Goal: Register for event/course

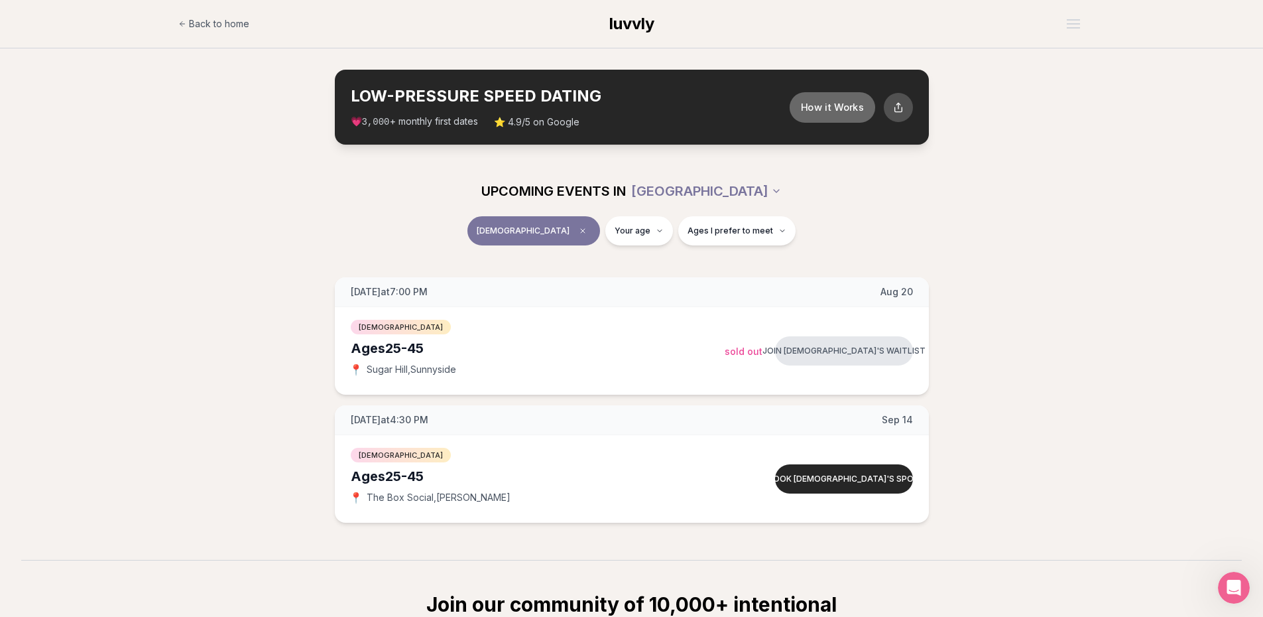
click at [857, 105] on button "How it Works" at bounding box center [832, 107] width 86 height 31
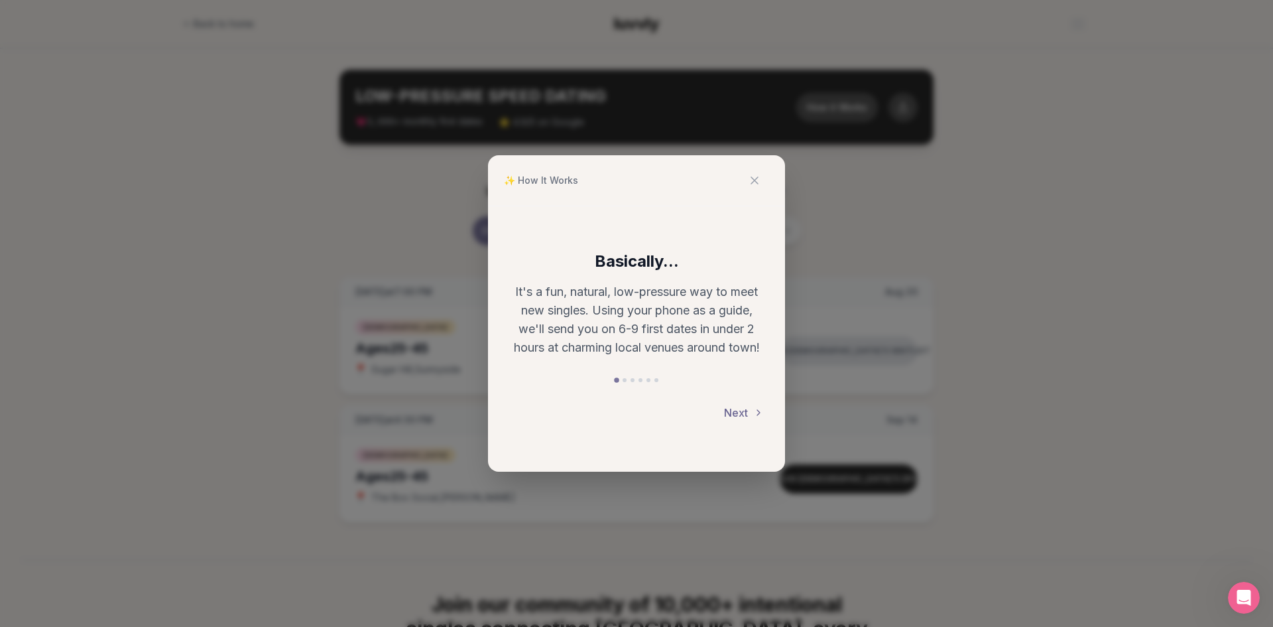
click at [743, 411] on button "Next" at bounding box center [744, 412] width 40 height 29
click at [743, 411] on button "Next" at bounding box center [744, 413] width 40 height 29
click at [743, 411] on button "Next" at bounding box center [744, 412] width 40 height 29
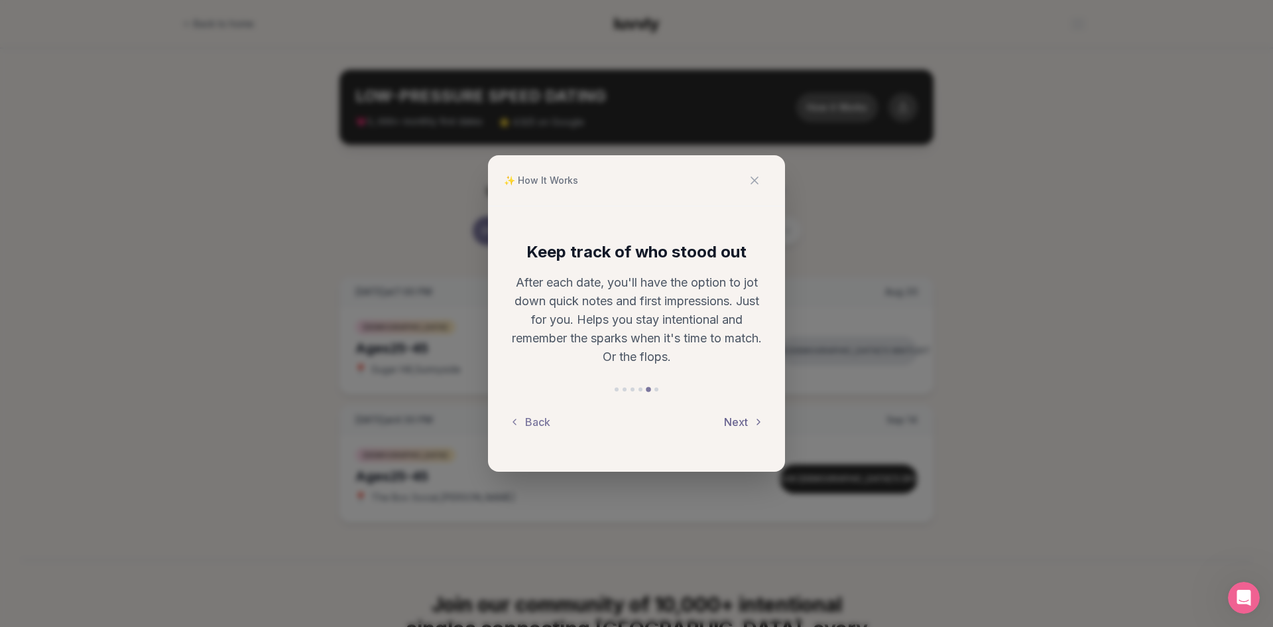
click at [743, 411] on button "Next" at bounding box center [744, 421] width 40 height 29
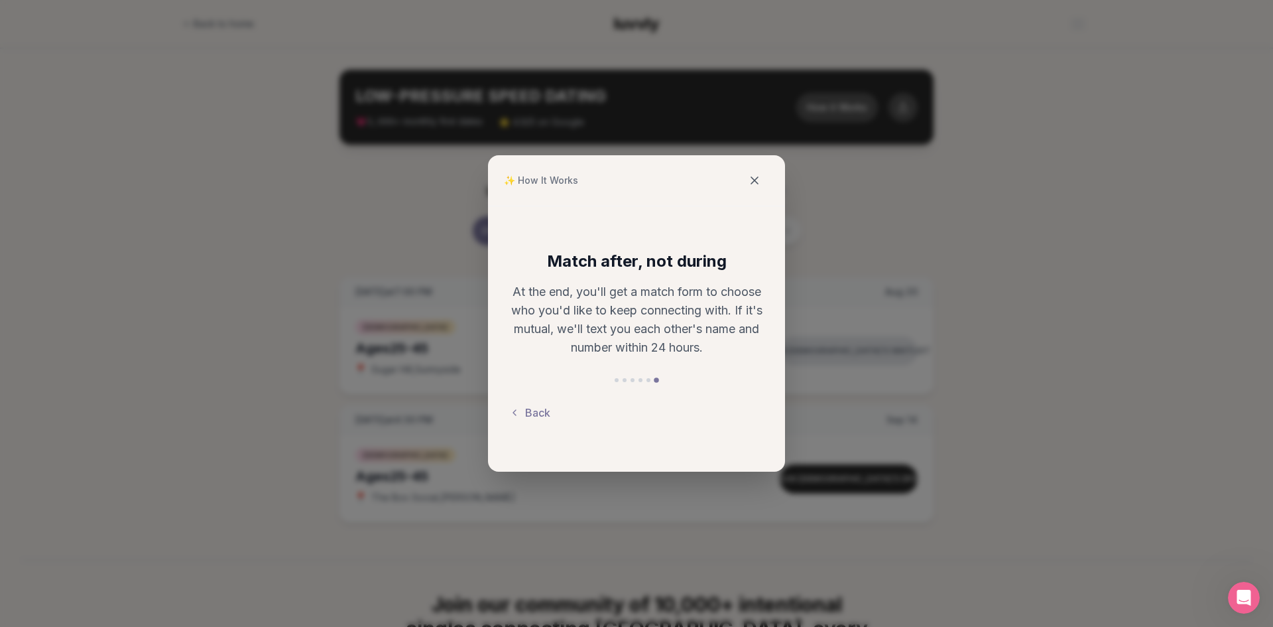
click at [760, 177] on icon at bounding box center [754, 180] width 13 height 13
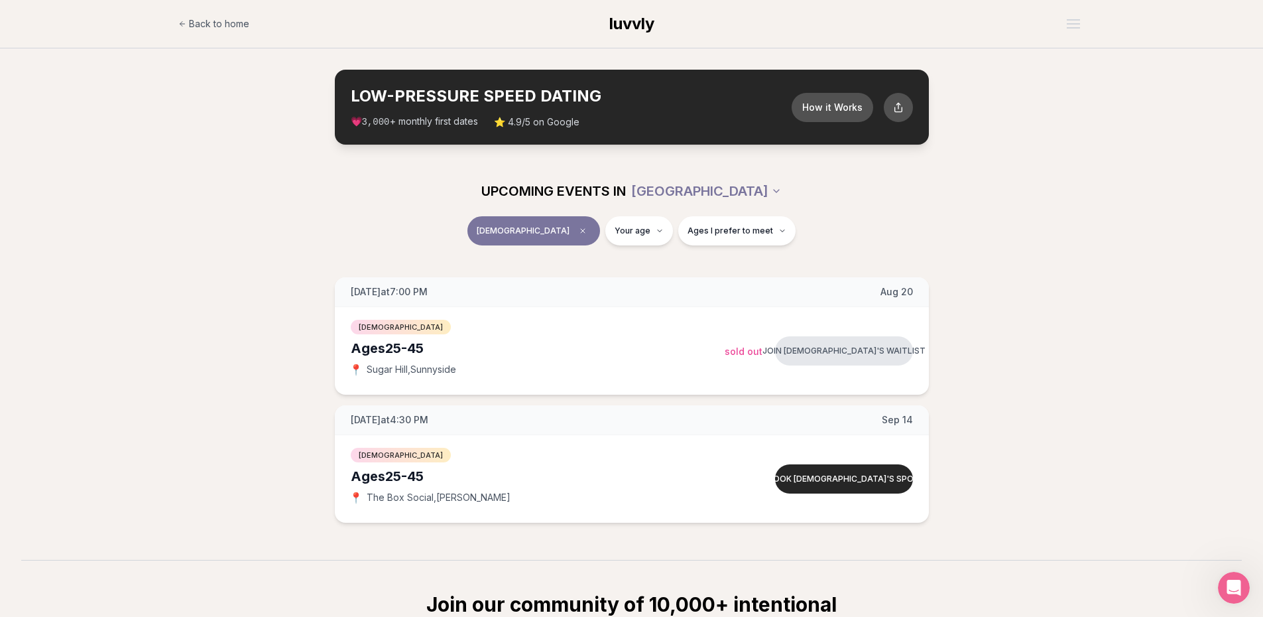
click at [641, 19] on span "luvvly" at bounding box center [632, 23] width 45 height 19
click at [554, 467] on div "Ages [DEMOGRAPHIC_DATA]" at bounding box center [538, 476] width 374 height 19
click at [432, 499] on span "The Box Social , N Williams" at bounding box center [439, 497] width 144 height 13
click at [889, 481] on button "Book [DEMOGRAPHIC_DATA]'s spot" at bounding box center [844, 478] width 138 height 29
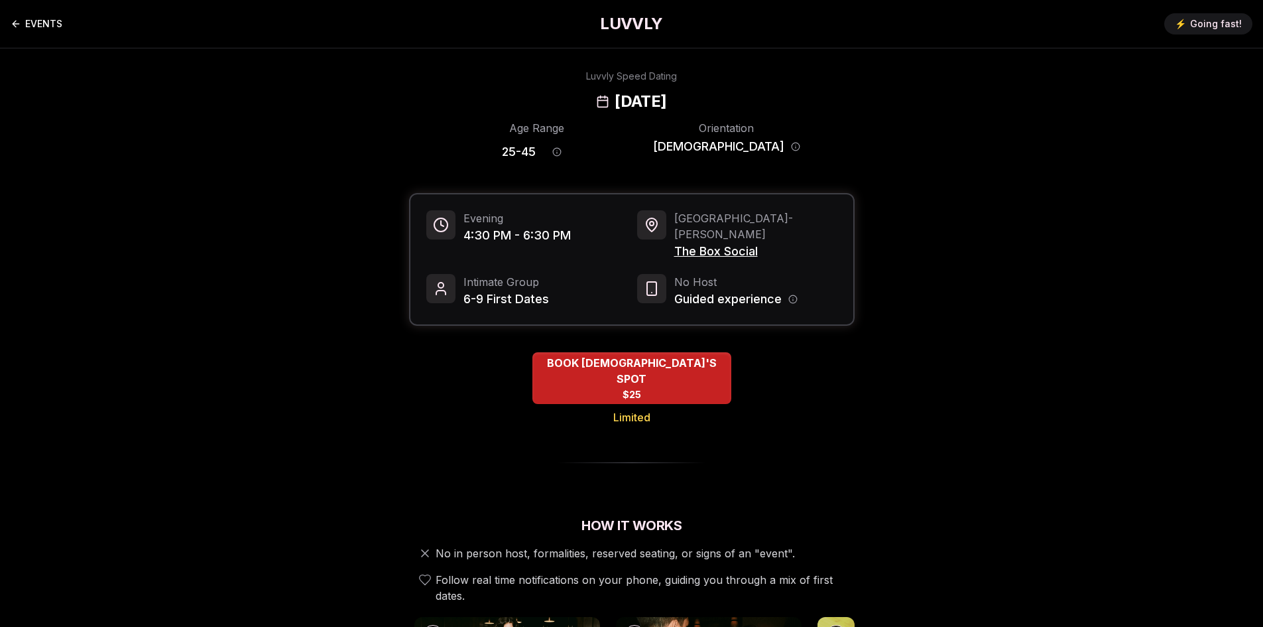
click at [28, 23] on link "EVENTS" at bounding box center [37, 24] width 52 height 27
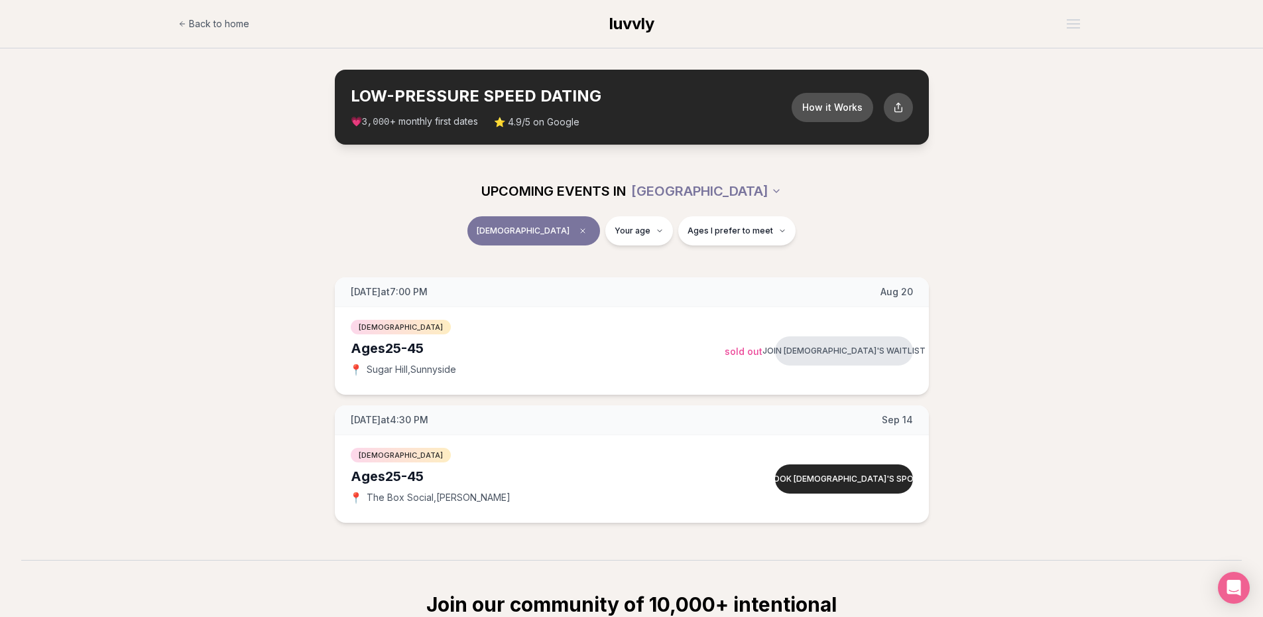
drag, startPoint x: 202, startPoint y: 452, endPoint x: 236, endPoint y: 433, distance: 39.2
click at [203, 452] on div "Wednesday at 7:00 PM Aug 20 Ages 25-45 Queer Men 📍 Sugar Hill , Sunnyside Join …" at bounding box center [631, 399] width 1221 height 245
click at [205, 23] on span "Back to home" at bounding box center [219, 23] width 60 height 13
drag, startPoint x: 511, startPoint y: 496, endPoint x: 359, endPoint y: 499, distance: 151.9
click at [359, 499] on div "📍 The Box Social , [PERSON_NAME]" at bounding box center [538, 497] width 374 height 13
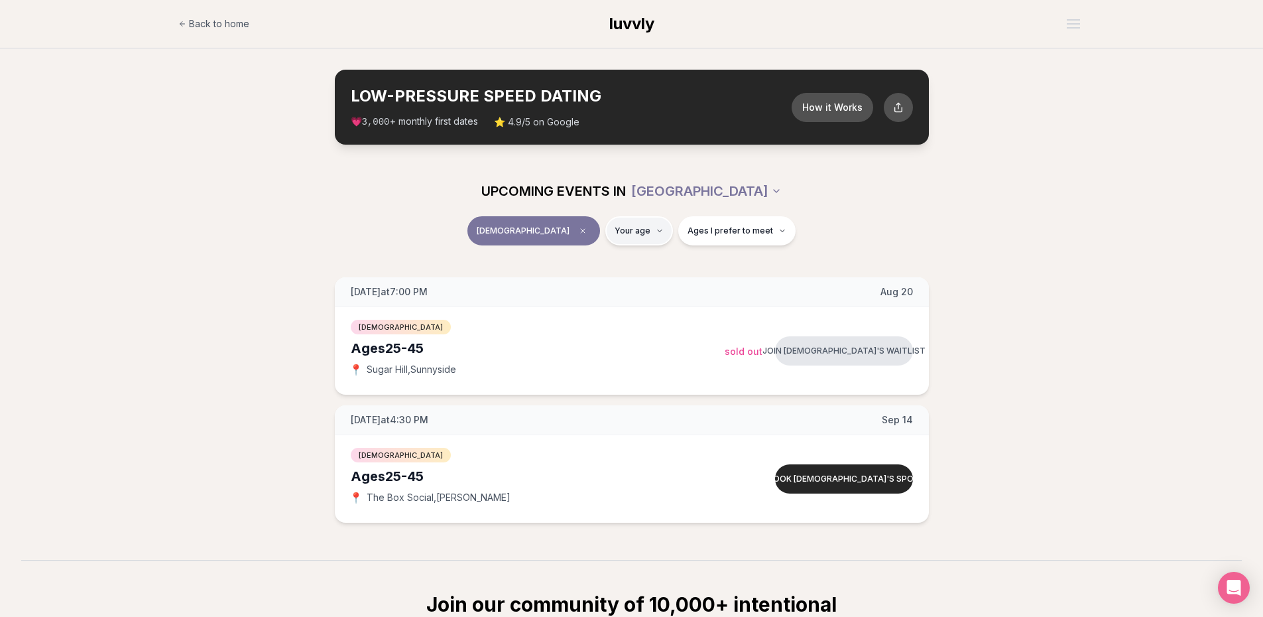
click at [634, 231] on html "Back to home luvvly LOW-PRESSURE SPEED DATING How it Works 💗 3,000 + monthly fi…" at bounding box center [631, 445] width 1263 height 891
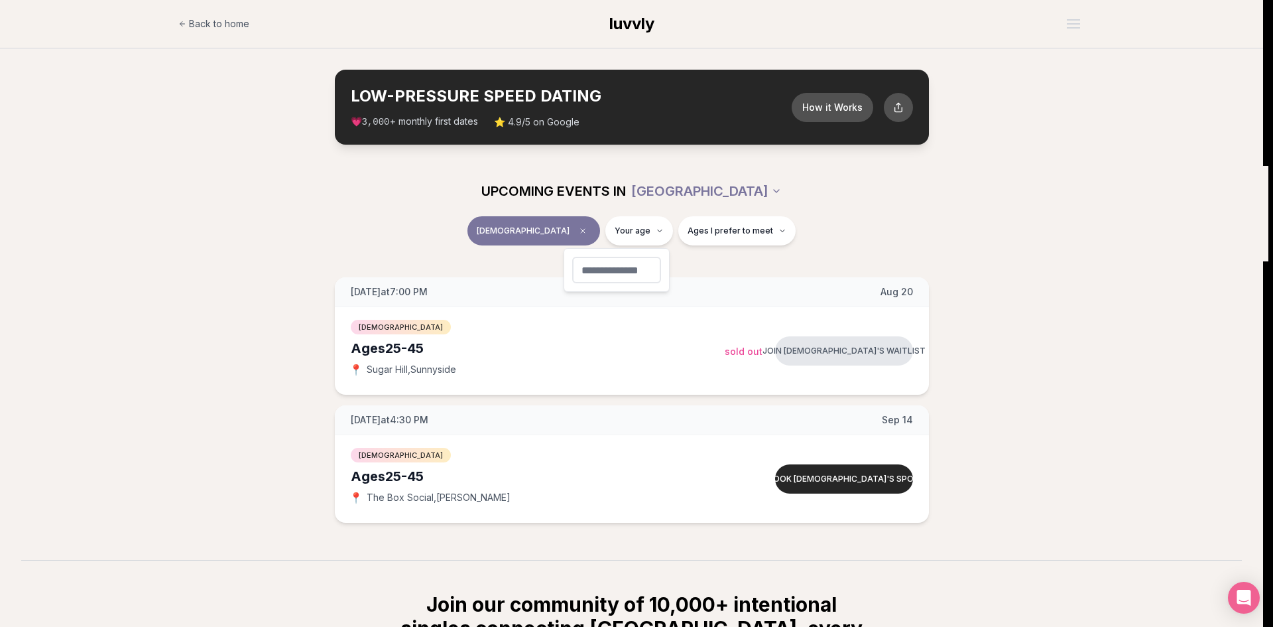
type input "**"
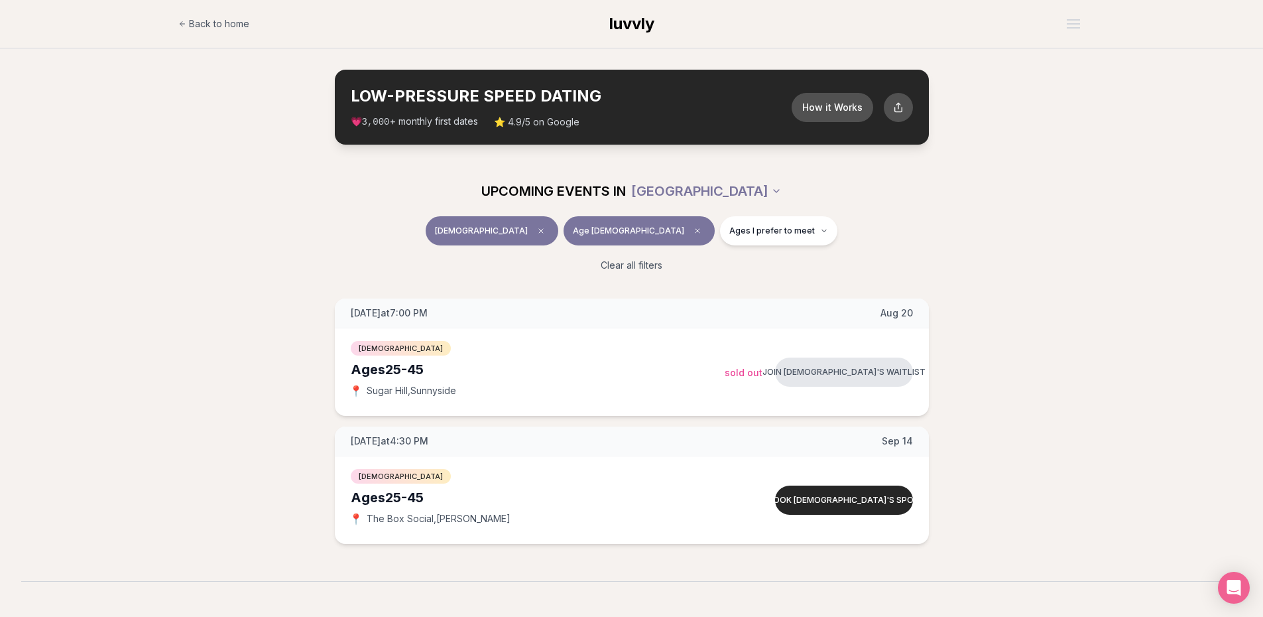
click at [1086, 319] on div "Wednesday at 7:00 PM Aug 20 Ages 25-45 Queer Men 📍 Sugar Hill , Sunnyside Join …" at bounding box center [631, 420] width 1221 height 245
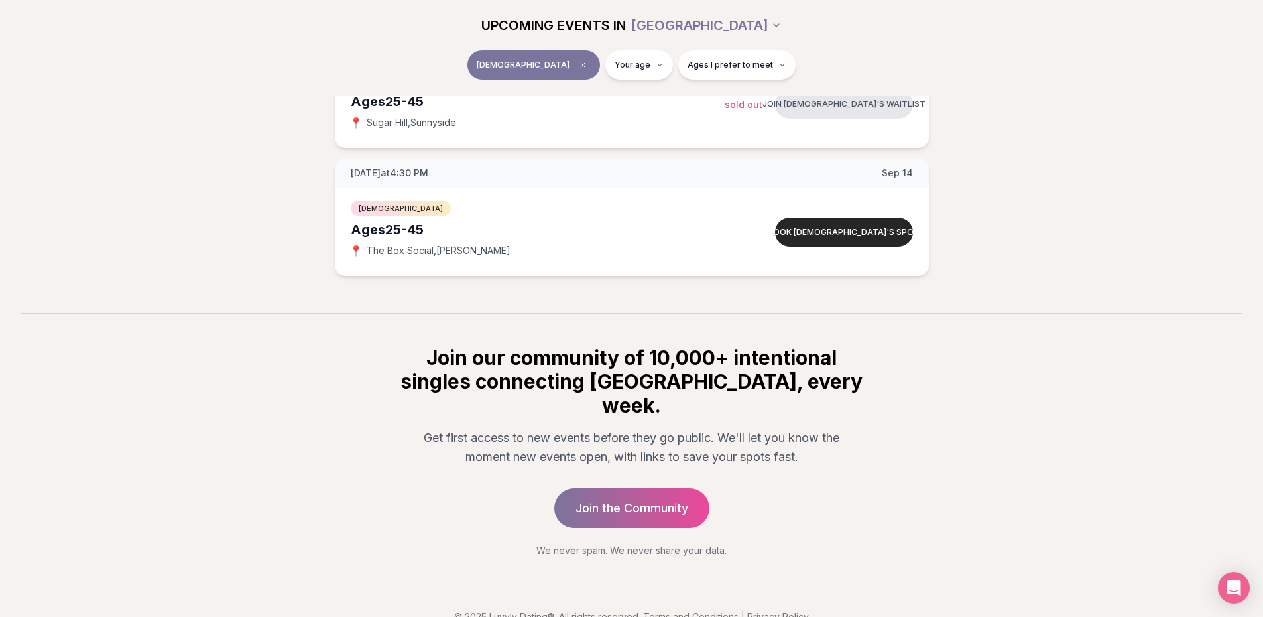
scroll to position [251, 0]
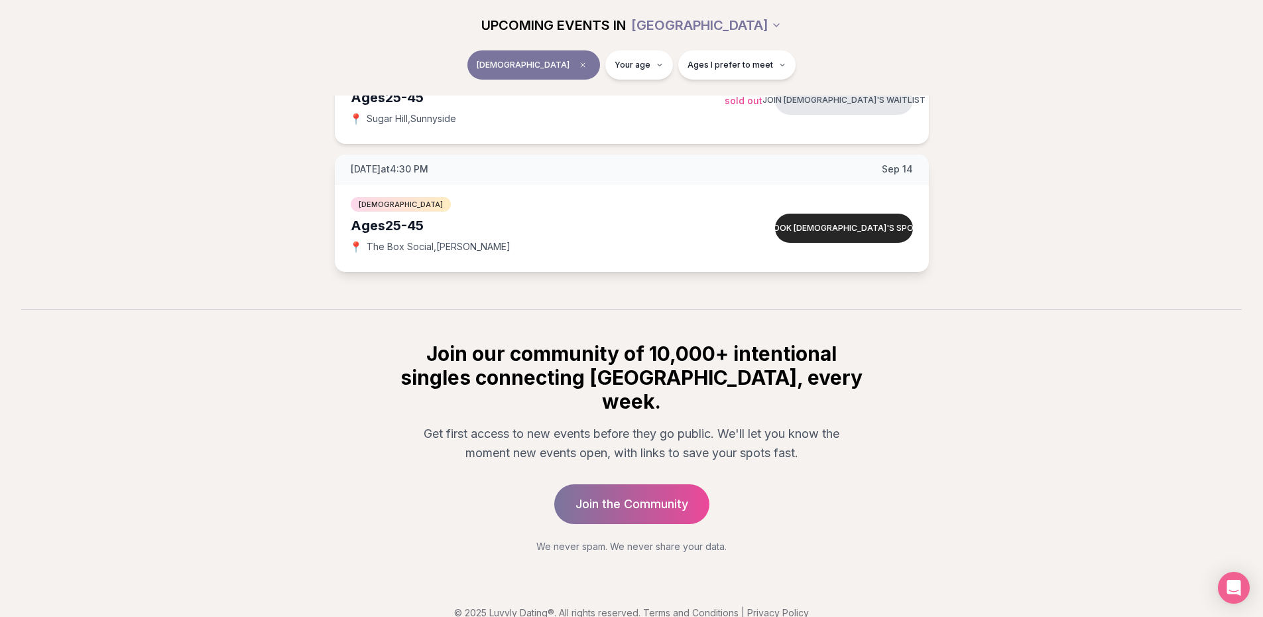
click at [426, 216] on div "Ages [DEMOGRAPHIC_DATA]" at bounding box center [538, 225] width 374 height 19
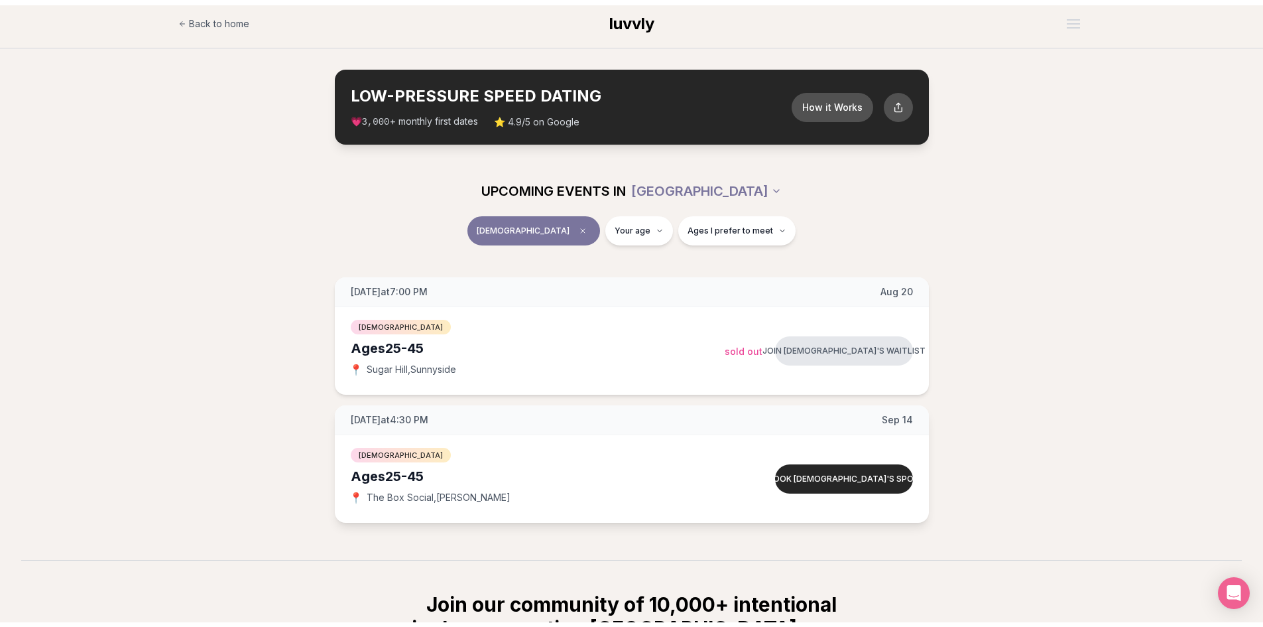
scroll to position [0, 0]
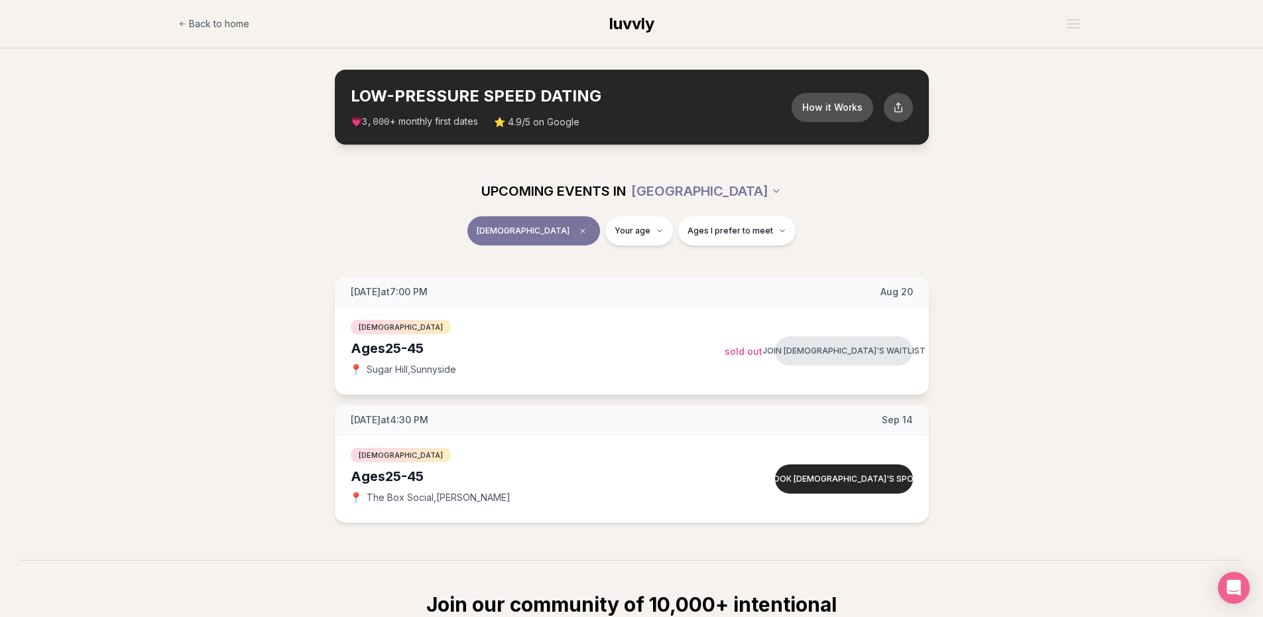
drag, startPoint x: 584, startPoint y: 358, endPoint x: 768, endPoint y: 344, distance: 184.9
click at [584, 358] on div "[DEMOGRAPHIC_DATA] Ages [DEMOGRAPHIC_DATA] 📍 [GEOGRAPHIC_DATA] , [GEOGRAPHIC_DA…" at bounding box center [538, 351] width 374 height 66
click at [606, 358] on div "[DEMOGRAPHIC_DATA] Ages [DEMOGRAPHIC_DATA] 📍 [GEOGRAPHIC_DATA] , [GEOGRAPHIC_DA…" at bounding box center [538, 351] width 374 height 66
drag, startPoint x: 430, startPoint y: 328, endPoint x: 419, endPoint y: 332, distance: 11.3
click at [421, 332] on div "[DEMOGRAPHIC_DATA]" at bounding box center [538, 326] width 374 height 16
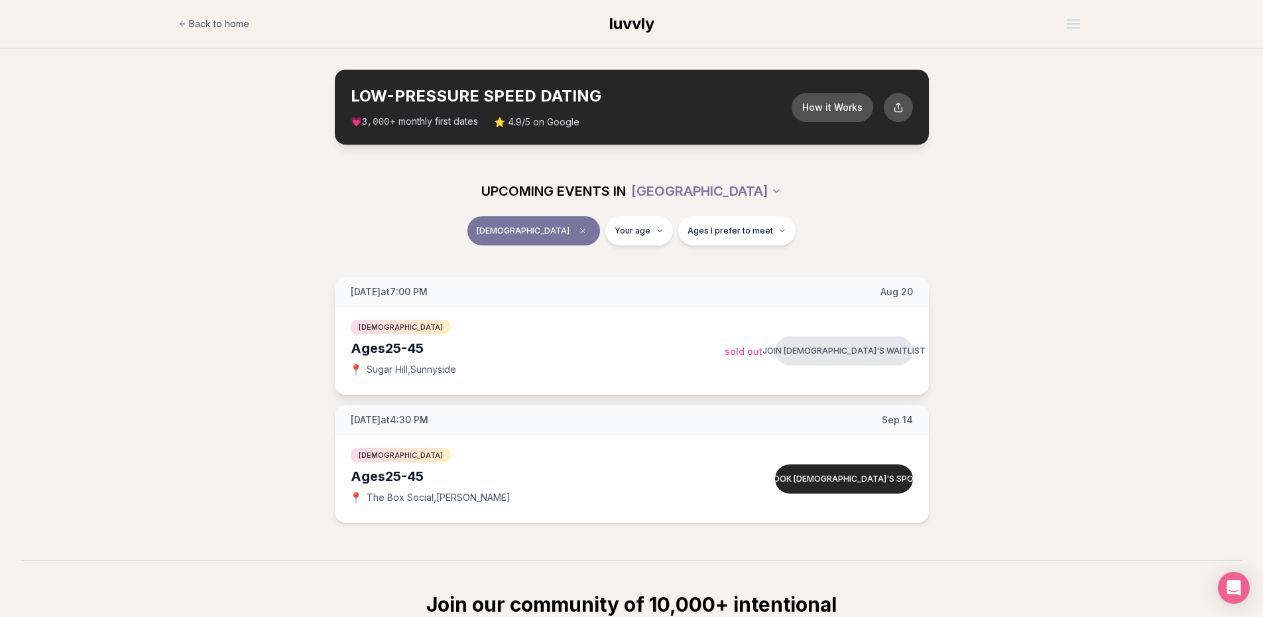
click at [340, 345] on div "[DEMOGRAPHIC_DATA] Ages [DEMOGRAPHIC_DATA] 📍 [GEOGRAPHIC_DATA] , Sunnyside Join…" at bounding box center [632, 351] width 594 height 88
click at [418, 472] on div "Ages [DEMOGRAPHIC_DATA]" at bounding box center [538, 476] width 374 height 19
click at [399, 489] on div "[DEMOGRAPHIC_DATA] Ages [DEMOGRAPHIC_DATA] 📍 The Box Social , [PERSON_NAME]" at bounding box center [538, 479] width 374 height 66
click at [844, 478] on button "Book [DEMOGRAPHIC_DATA]'s spot" at bounding box center [844, 478] width 138 height 29
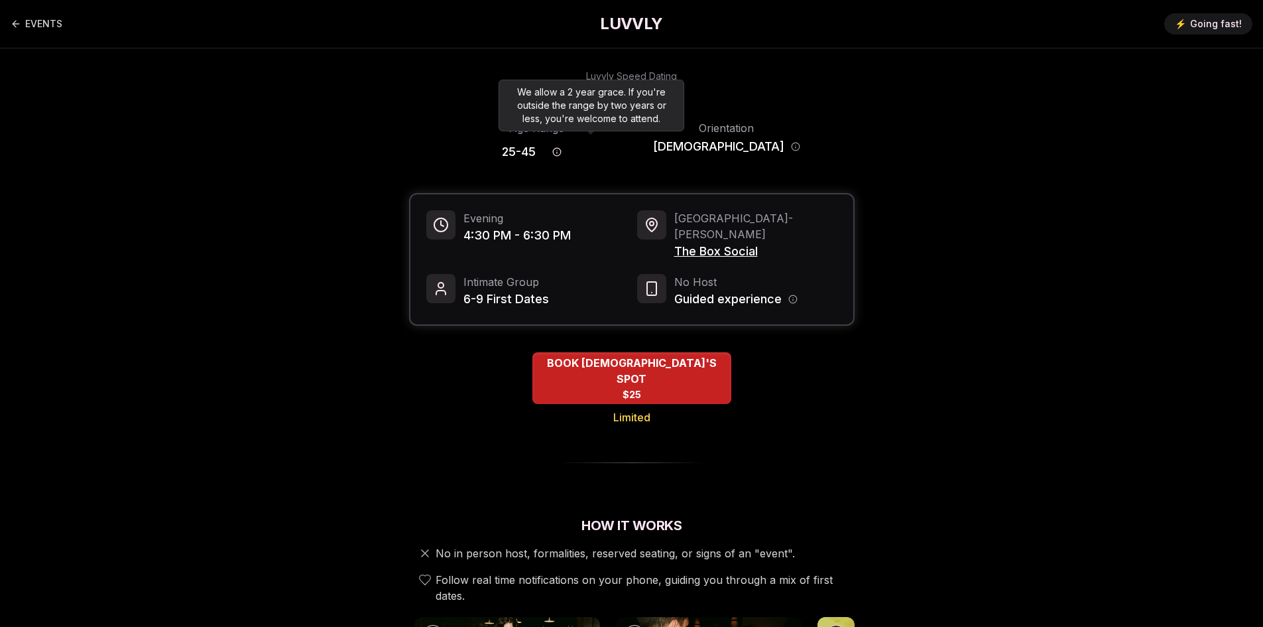
click at [562, 151] on icon "Age range information" at bounding box center [556, 151] width 9 height 9
